Goal: Information Seeking & Learning: Check status

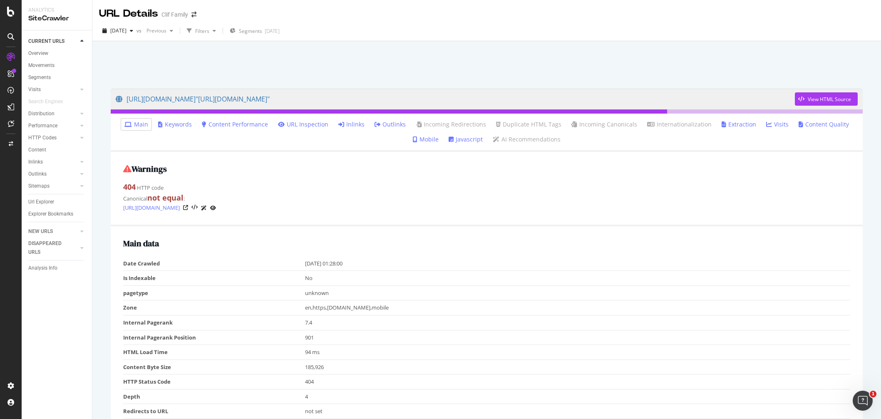
drag, startPoint x: 164, startPoint y: 139, endPoint x: 189, endPoint y: 137, distance: 25.1
click at [291, 170] on h2 "Warnings" at bounding box center [486, 168] width 727 height 9
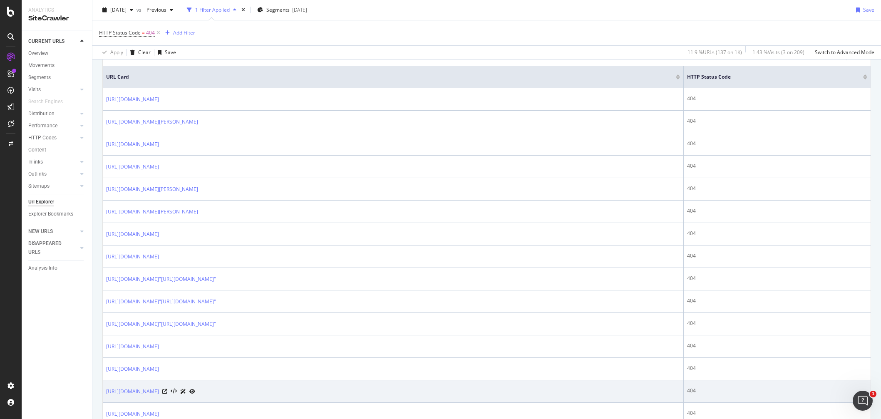
scroll to position [250, 0]
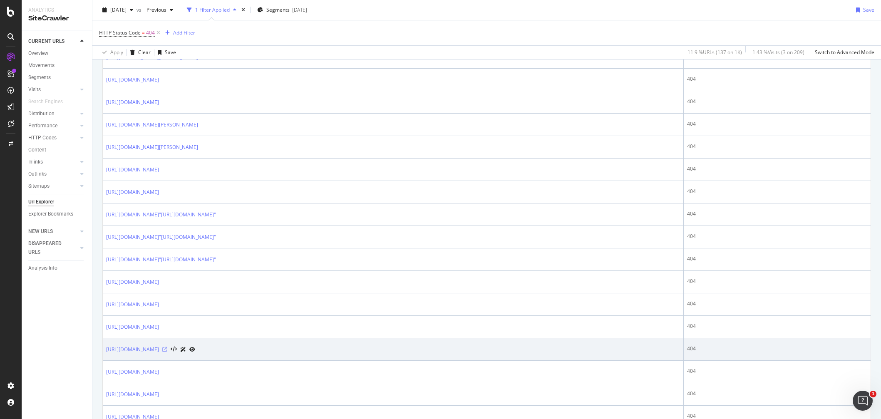
click at [167, 348] on icon at bounding box center [164, 349] width 5 height 5
